Goal: Navigation & Orientation: Find specific page/section

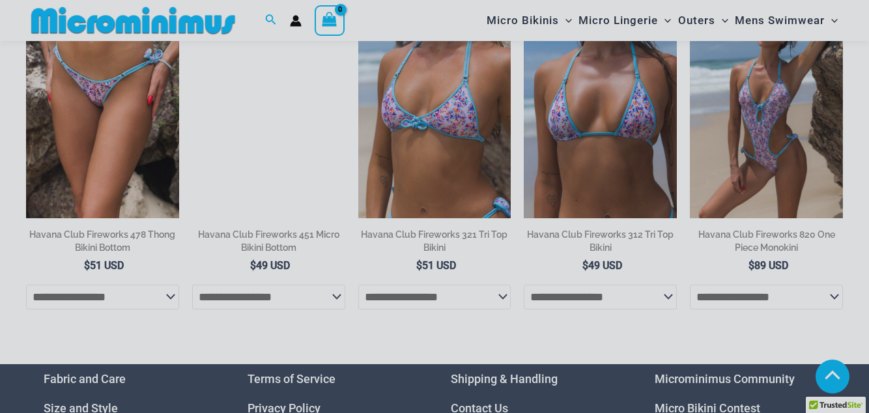
scroll to position [688, 0]
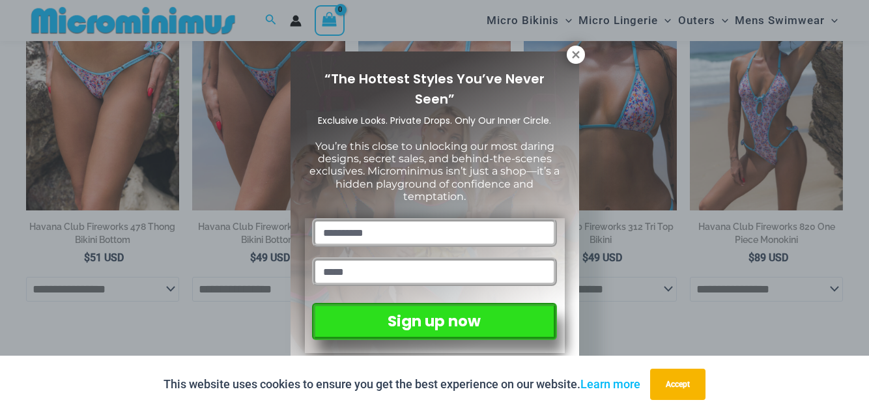
click at [568, 71] on div "“The Hottest Styles You’ve Never Seen” Exclusive Looks. Private Drops. Only Our…" at bounding box center [435, 209] width 289 height 316
click at [570, 57] on icon at bounding box center [576, 55] width 12 height 12
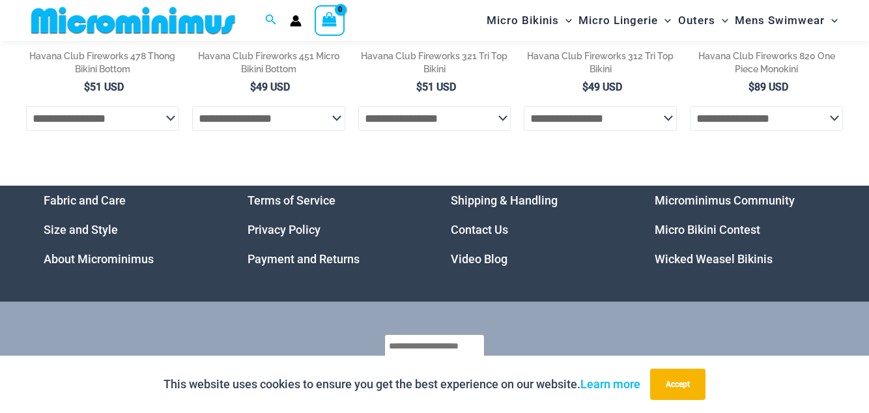
scroll to position [863, 0]
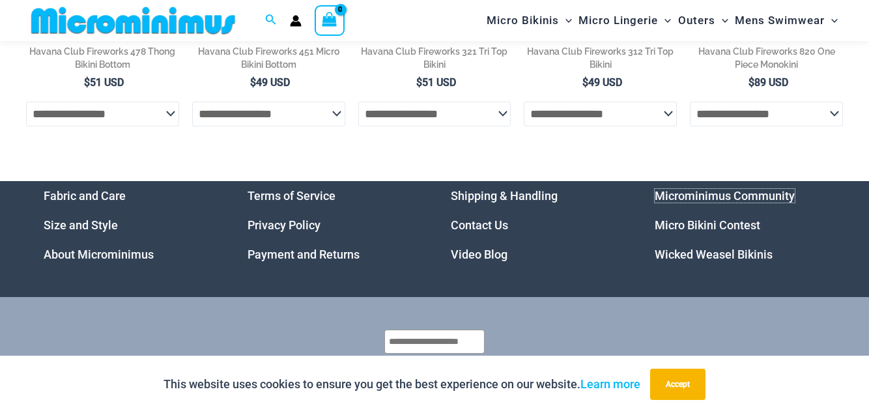
click at [766, 196] on link "Microminimus Community" at bounding box center [725, 196] width 140 height 14
